Goal: Information Seeking & Learning: Learn about a topic

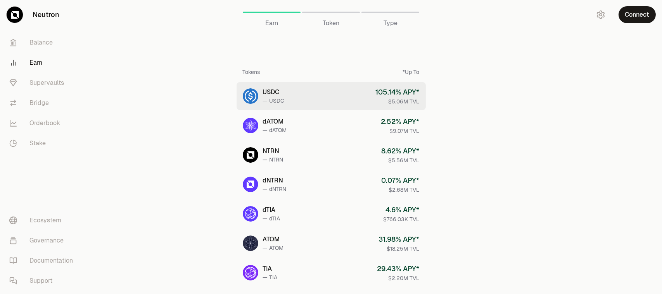
click at [345, 90] on link "USDC — USDC 105.14 % APY* $5.06M TVL" at bounding box center [330, 96] width 189 height 28
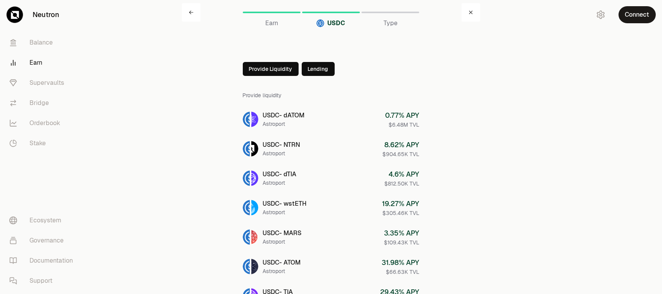
click at [194, 10] on link at bounding box center [191, 12] width 19 height 19
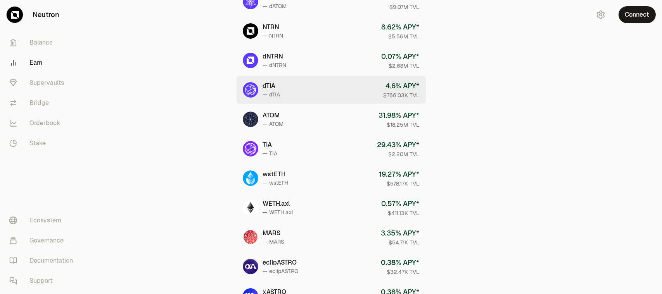
scroll to position [47, 0]
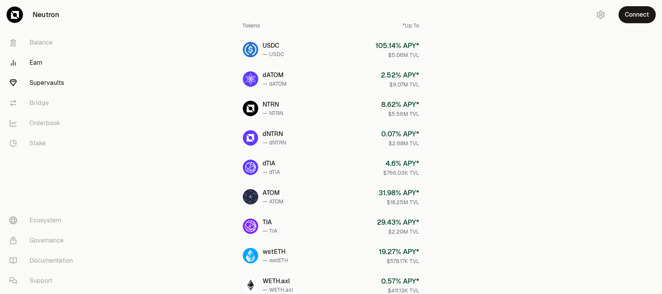
click at [49, 83] on link "Supervaults" at bounding box center [43, 83] width 81 height 20
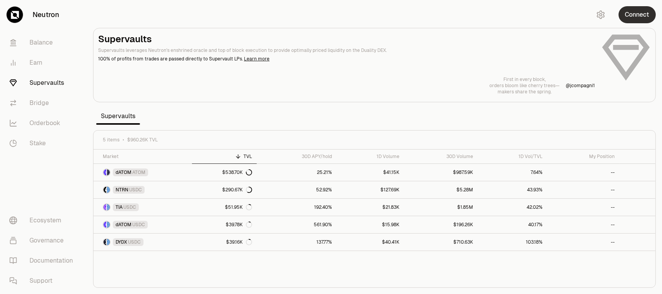
click at [635, 18] on button "Connect" at bounding box center [636, 14] width 37 height 17
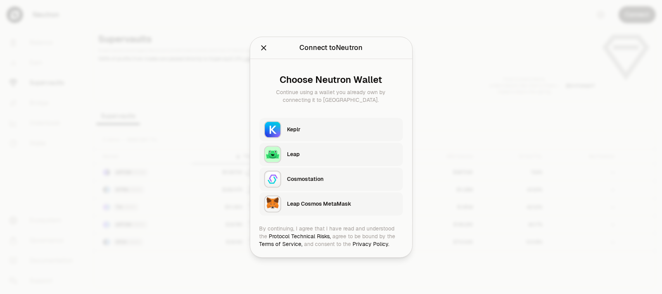
click at [356, 136] on div "Keplr" at bounding box center [344, 130] width 115 height 18
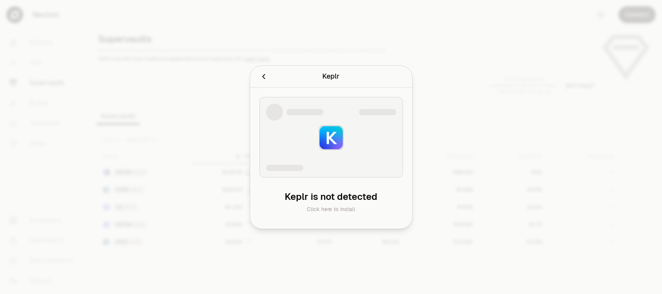
click at [261, 75] on icon "Cancel" at bounding box center [263, 76] width 9 height 9
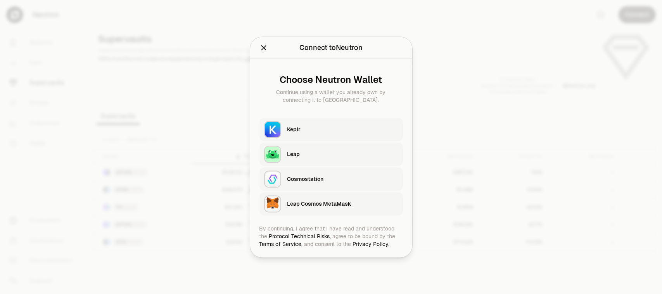
click at [262, 57] on div "Connect to Neutron Continue using a wallet you already own by connecting it to …" at bounding box center [331, 48] width 162 height 22
click at [262, 52] on button "Close" at bounding box center [263, 47] width 9 height 11
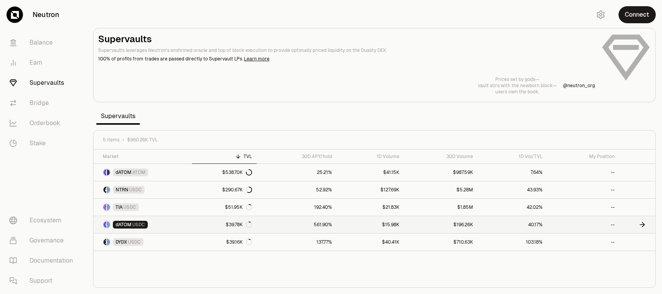
click at [638, 223] on icon at bounding box center [642, 225] width 8 height 8
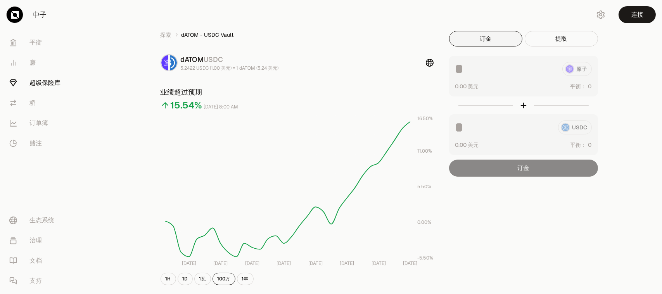
scroll to position [194, 0]
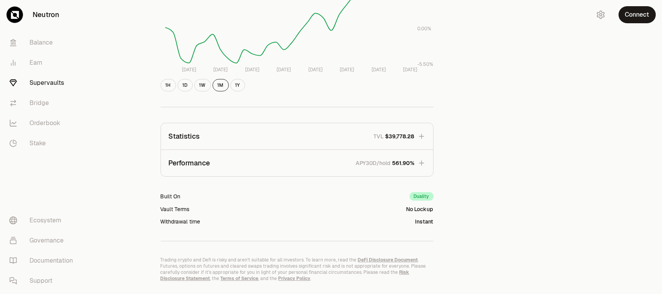
click at [401, 165] on span "561.90%" at bounding box center [403, 163] width 22 height 8
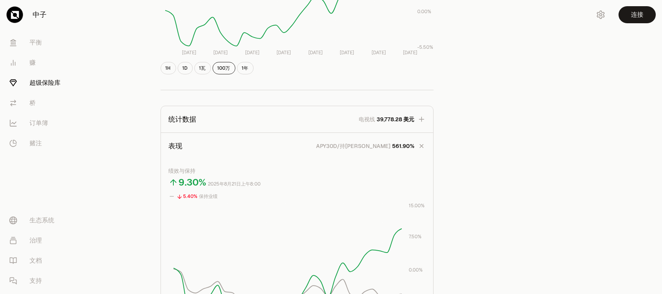
scroll to position [17, 0]
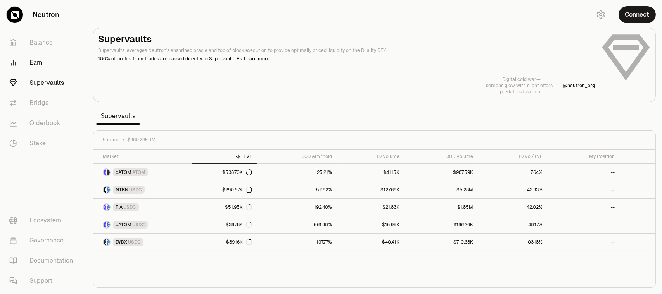
click at [41, 60] on link "Earn" at bounding box center [43, 63] width 81 height 20
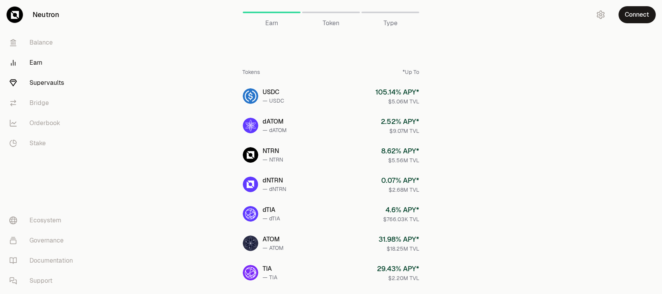
click at [57, 91] on link "Supervaults" at bounding box center [43, 83] width 81 height 20
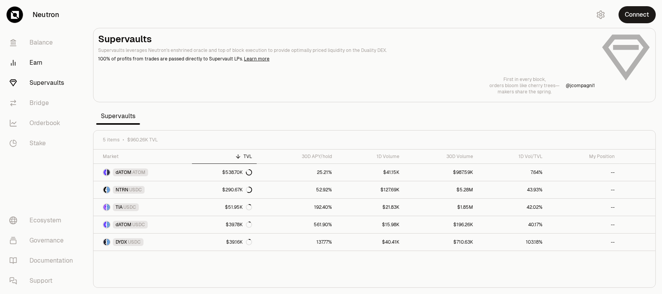
click at [41, 65] on link "Earn" at bounding box center [43, 63] width 81 height 20
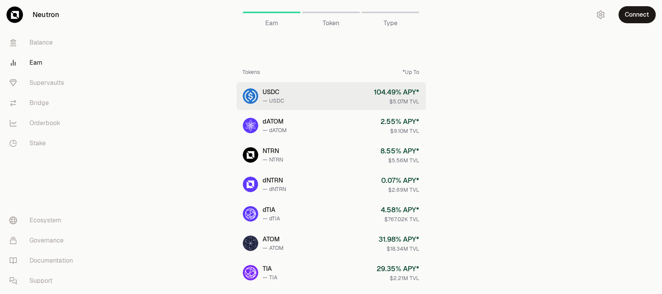
click at [403, 98] on div "$5.07M TVL" at bounding box center [396, 102] width 45 height 8
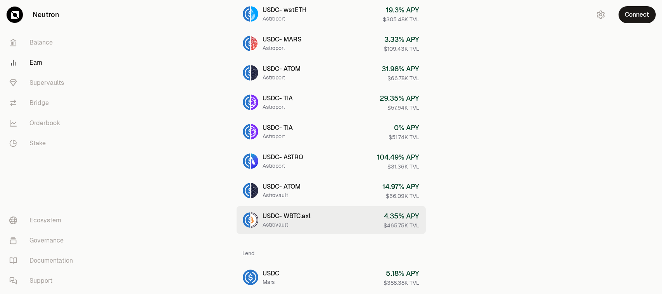
scroll to position [222, 0]
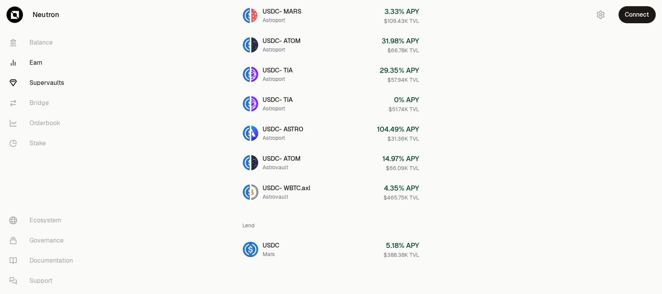
click at [47, 83] on link "Supervaults" at bounding box center [43, 83] width 81 height 20
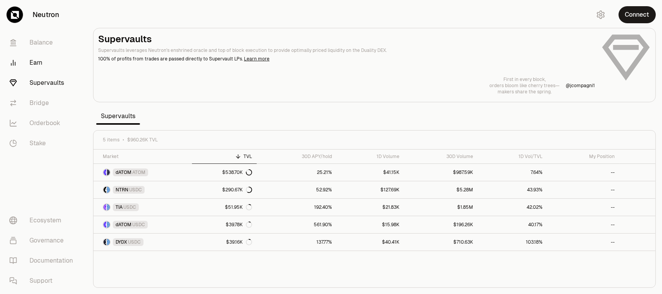
click at [33, 66] on link "Earn" at bounding box center [43, 63] width 81 height 20
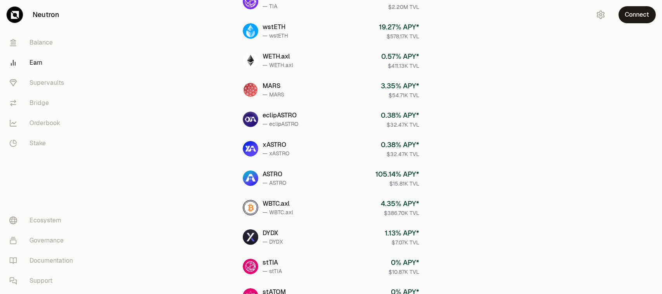
scroll to position [155, 0]
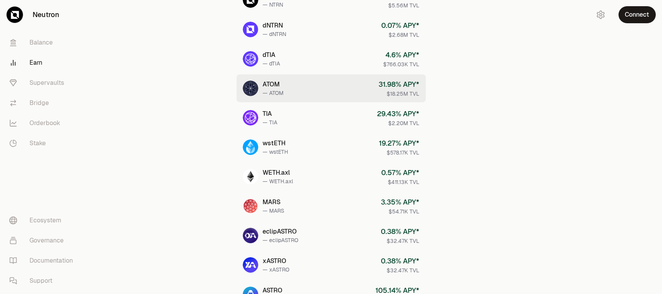
click at [333, 86] on link "ATOM — ATOM 31.98 % APY* $18.25M TVL" at bounding box center [330, 88] width 189 height 28
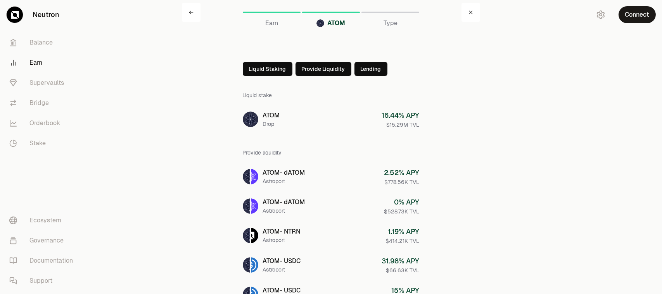
click at [134, 135] on main "ATOM Earn ATOM Type Liquid Staking Provide Liquidity Lending Liquid stake ATOM …" at bounding box center [374, 198] width 575 height 397
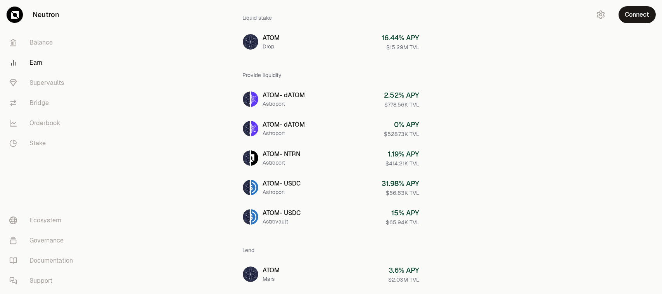
scroll to position [102, 0]
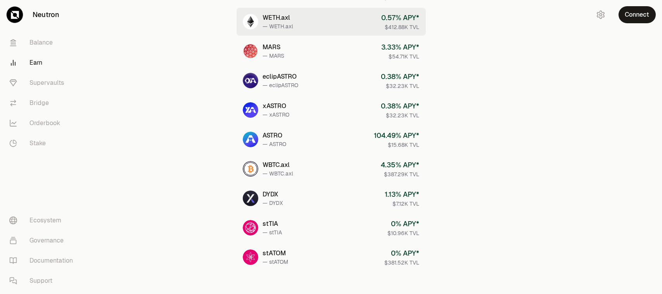
scroll to position [318, 0]
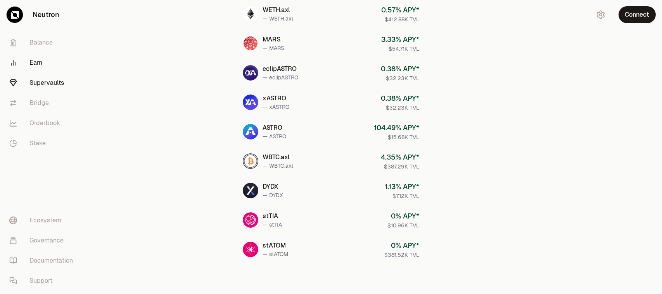
click at [36, 79] on link "Supervaults" at bounding box center [43, 83] width 81 height 20
